Goal: Information Seeking & Learning: Learn about a topic

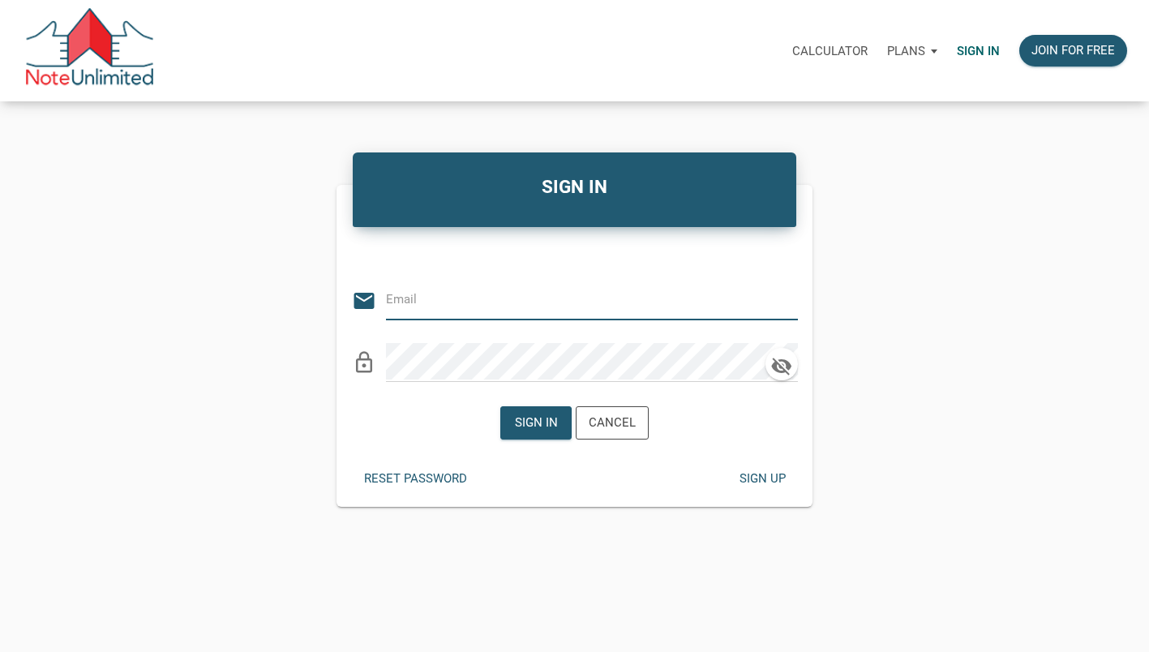
type input "[EMAIL_ADDRESS][DOMAIN_NAME]"
drag, startPoint x: 0, startPoint y: 0, endPoint x: 536, endPoint y: 416, distance: 678.3
click at [536, 416] on div "Sign in" at bounding box center [536, 422] width 43 height 19
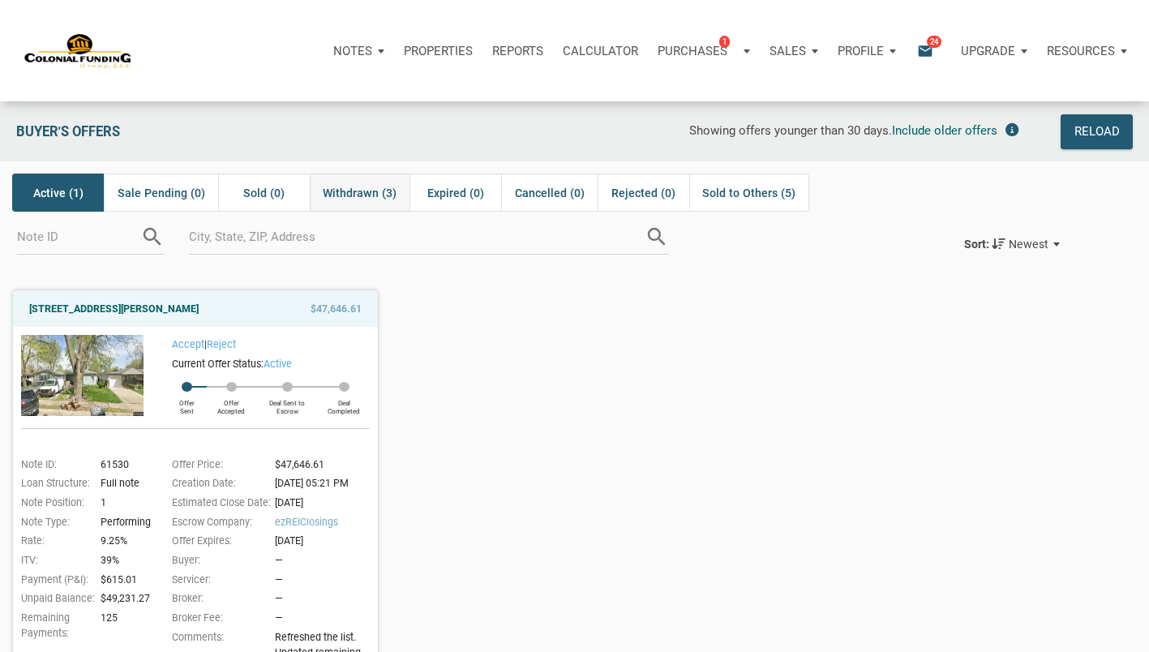
click at [368, 191] on span "Withdrawn (3)" at bounding box center [360, 192] width 74 height 19
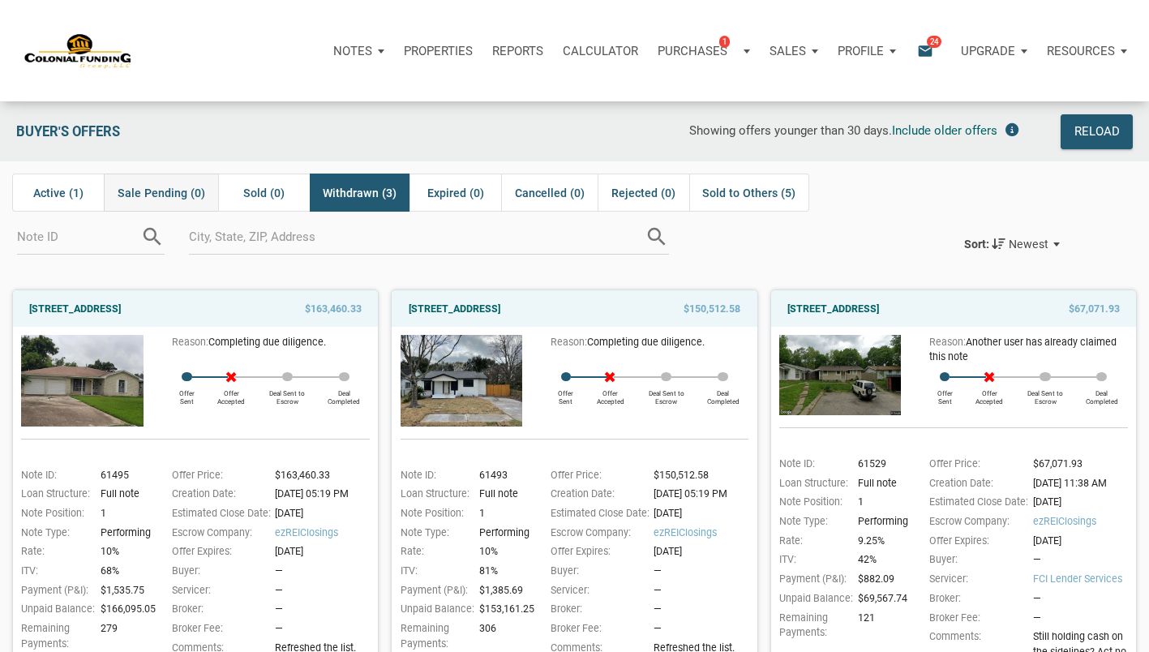
drag, startPoint x: 126, startPoint y: 196, endPoint x: 113, endPoint y: 198, distance: 13.9
click at [113, 198] on div "Sale Pending (0)" at bounding box center [160, 192] width 113 height 38
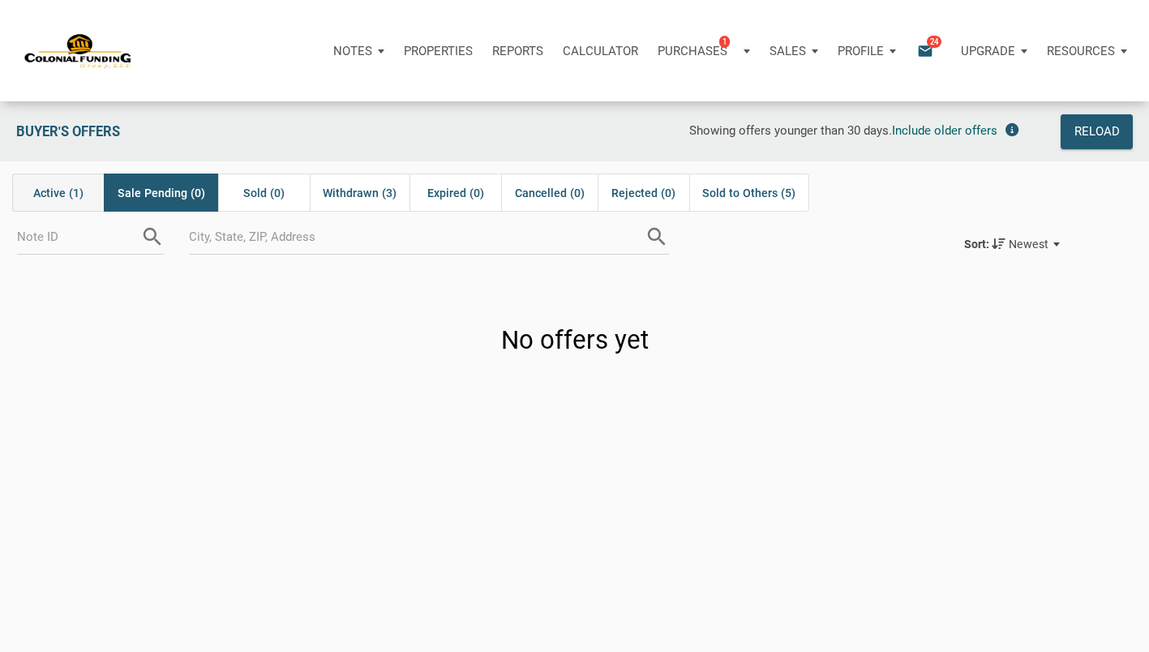
click at [74, 199] on span "Active (1)" at bounding box center [58, 192] width 50 height 19
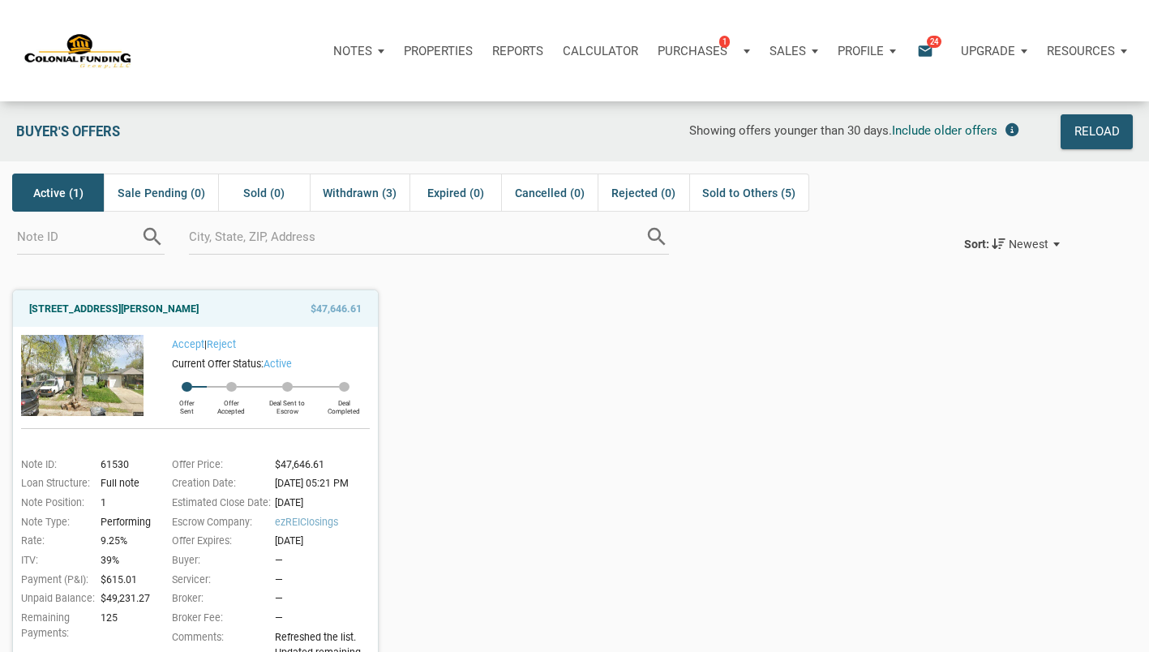
click at [79, 374] on img at bounding box center [82, 375] width 122 height 81
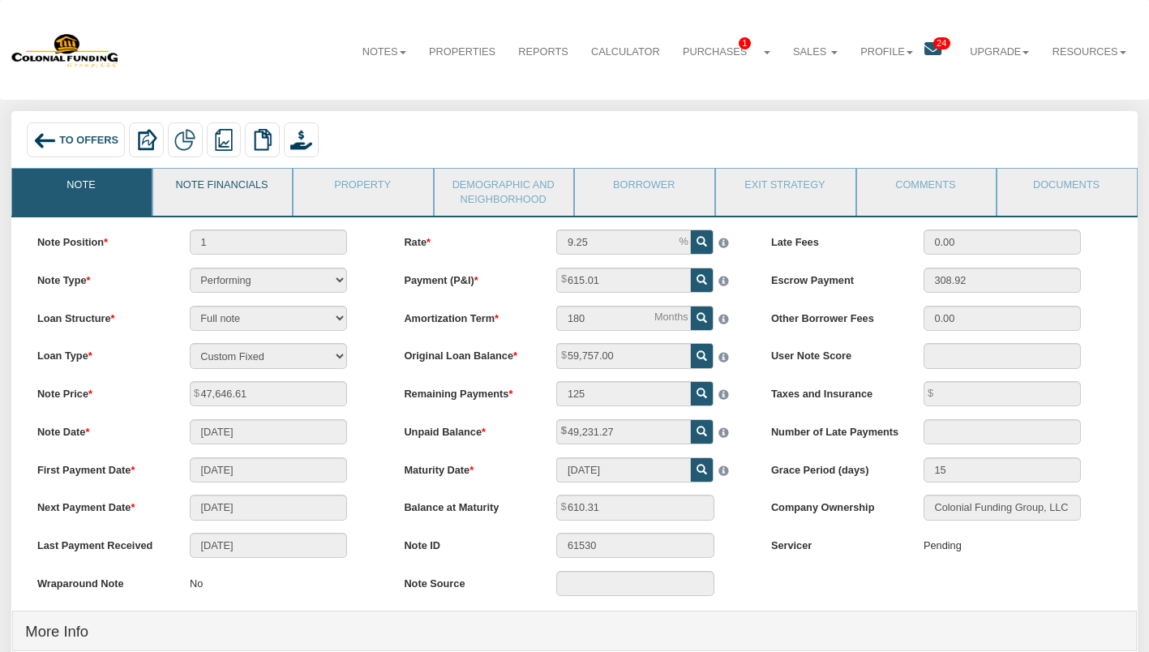
click at [182, 182] on link "Note Financials" at bounding box center [222, 189] width 138 height 41
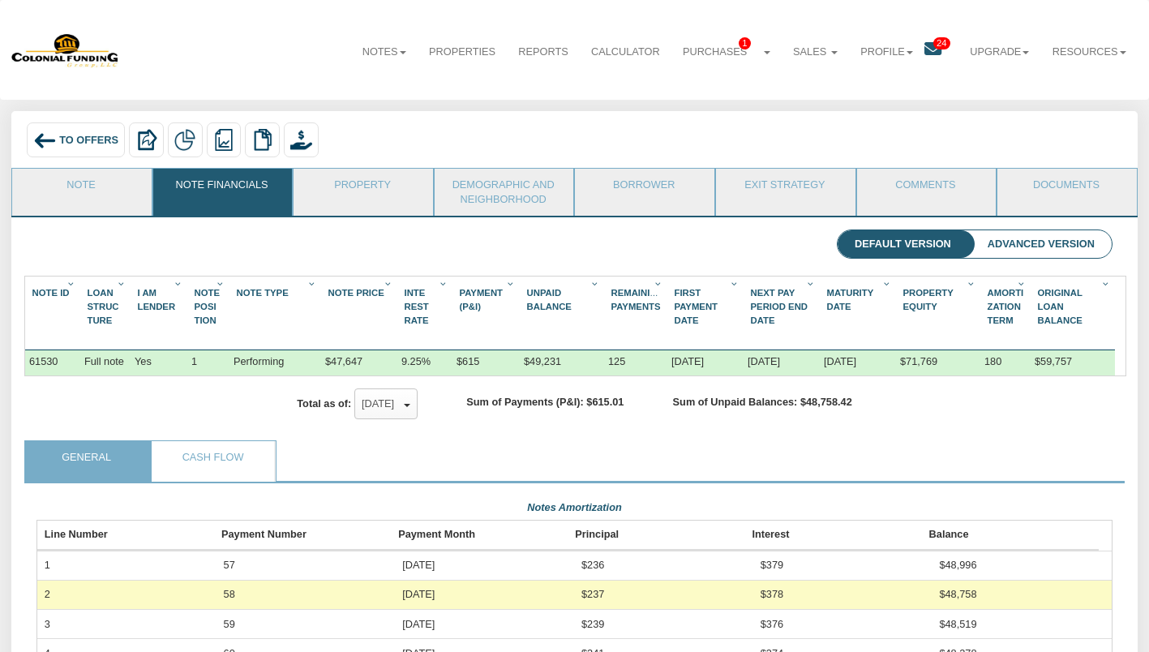
scroll to position [270, 1075]
